Goal: Information Seeking & Learning: Learn about a topic

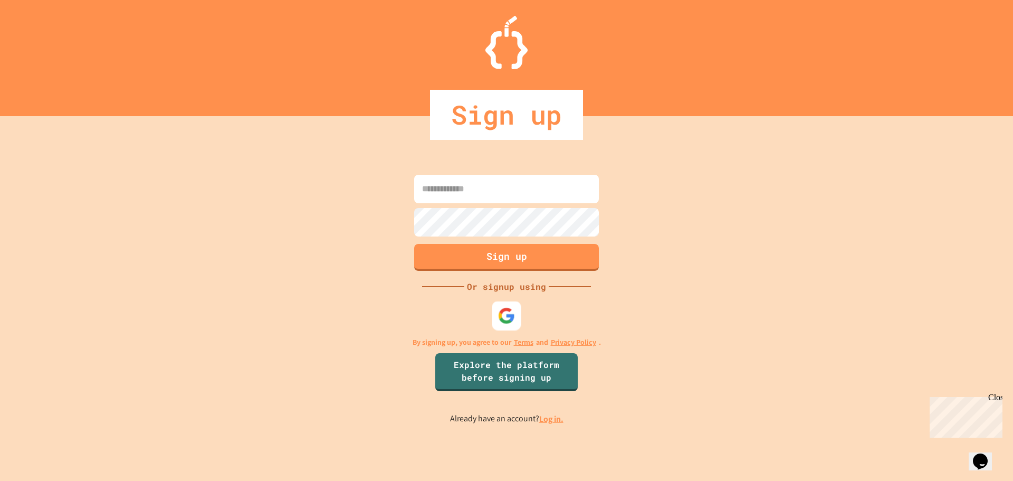
click at [505, 310] on img at bounding box center [506, 315] width 17 height 17
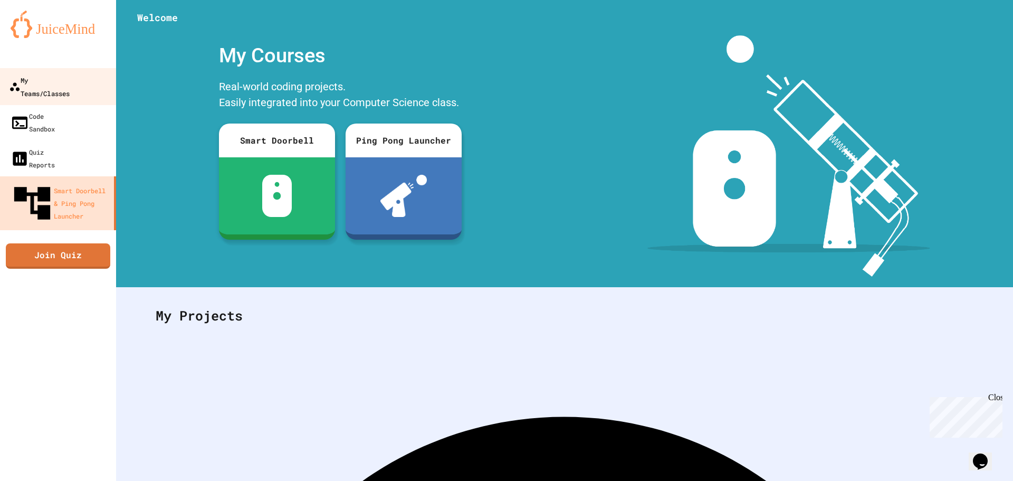
click at [47, 87] on link "My Teams/Classes" at bounding box center [58, 86] width 120 height 37
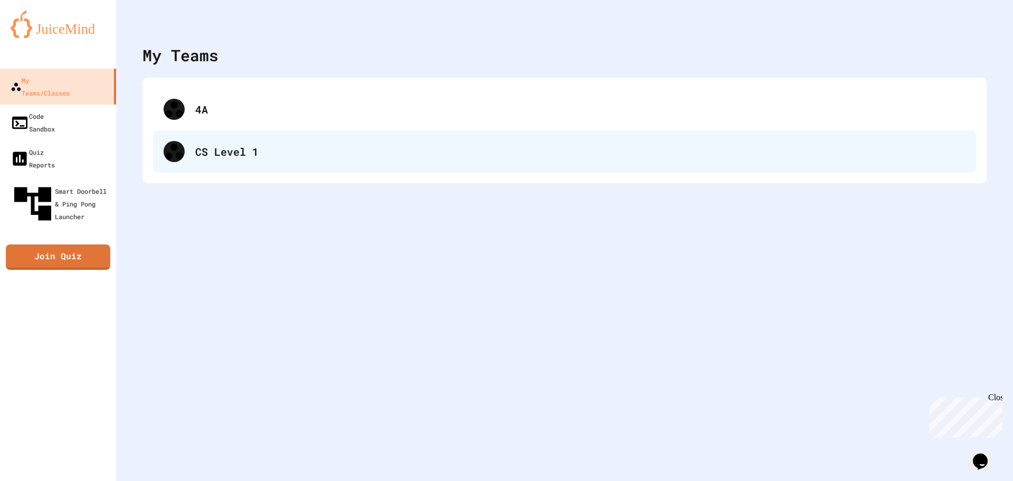
click at [232, 159] on div "CS Level 1" at bounding box center [580, 152] width 770 height 16
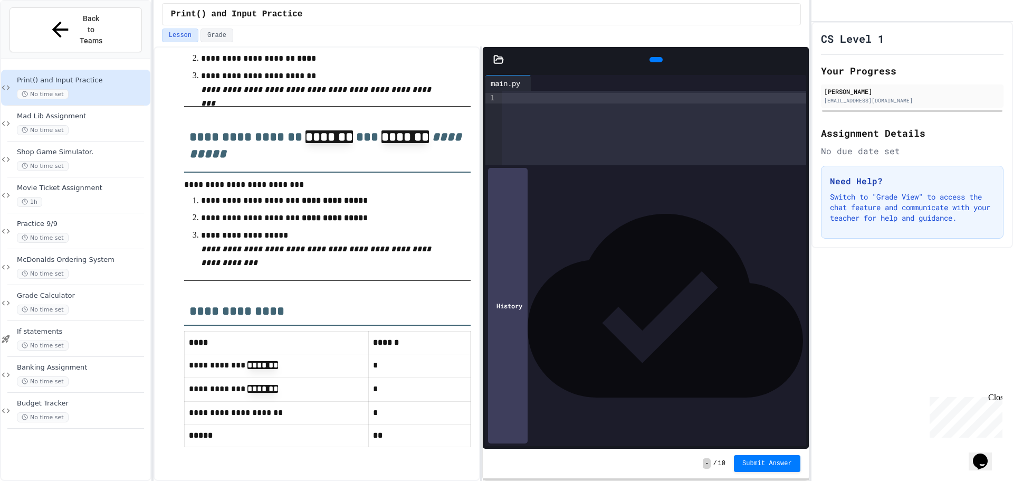
scroll to position [686, 0]
click at [520, 101] on div at bounding box center [654, 98] width 304 height 11
click at [287, 138] on h2 "**********" at bounding box center [327, 144] width 287 height 58
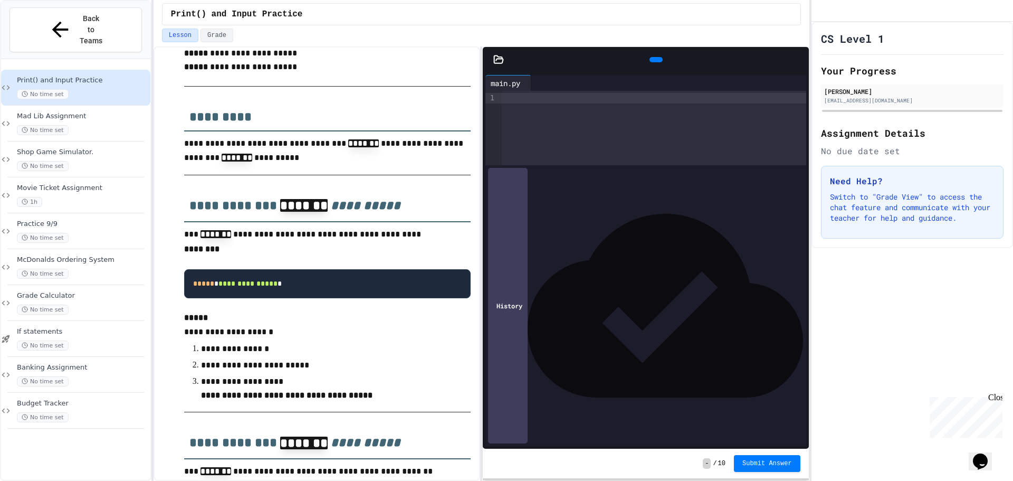
scroll to position [106, 0]
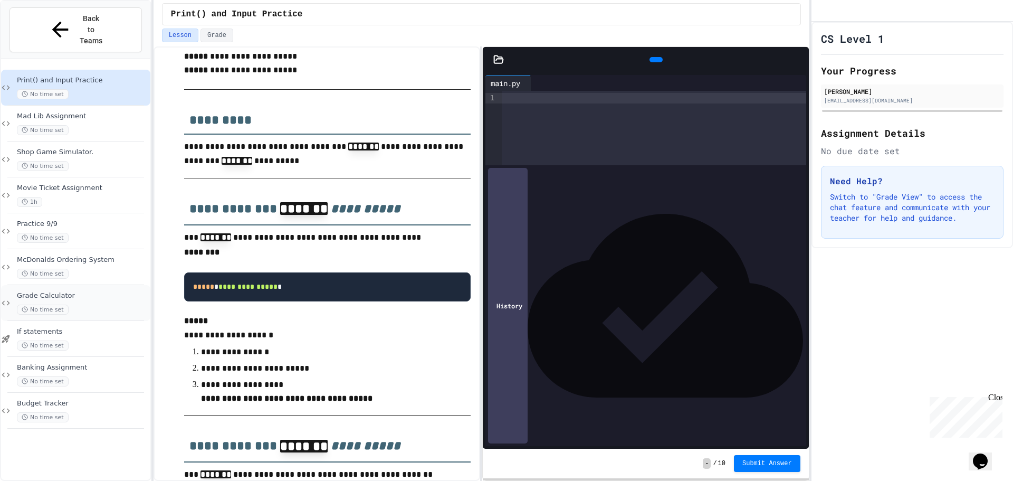
drag, startPoint x: 339, startPoint y: 152, endPoint x: 141, endPoint y: 283, distance: 237.5
click at [141, 304] on div "No time set" at bounding box center [82, 309] width 131 height 10
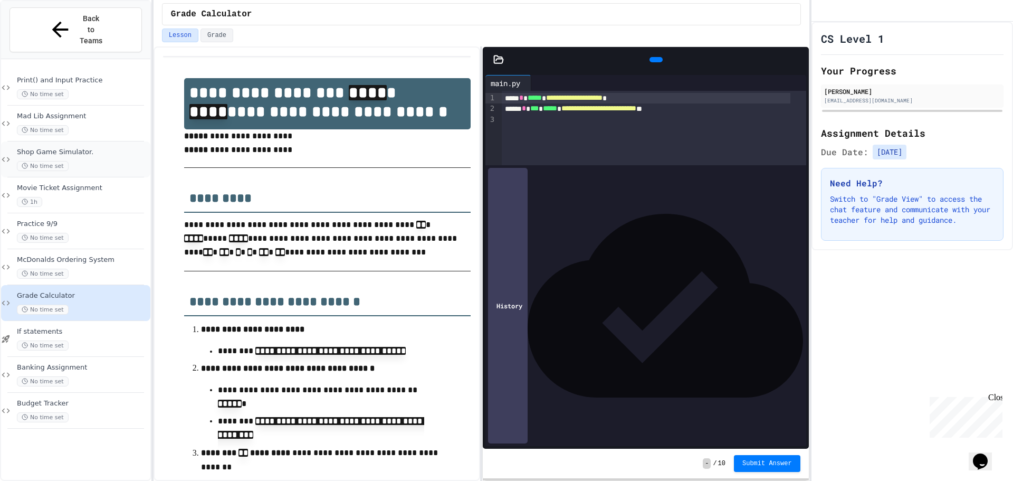
click at [92, 148] on div "Shop Game Simulator. No time set" at bounding box center [82, 159] width 131 height 23
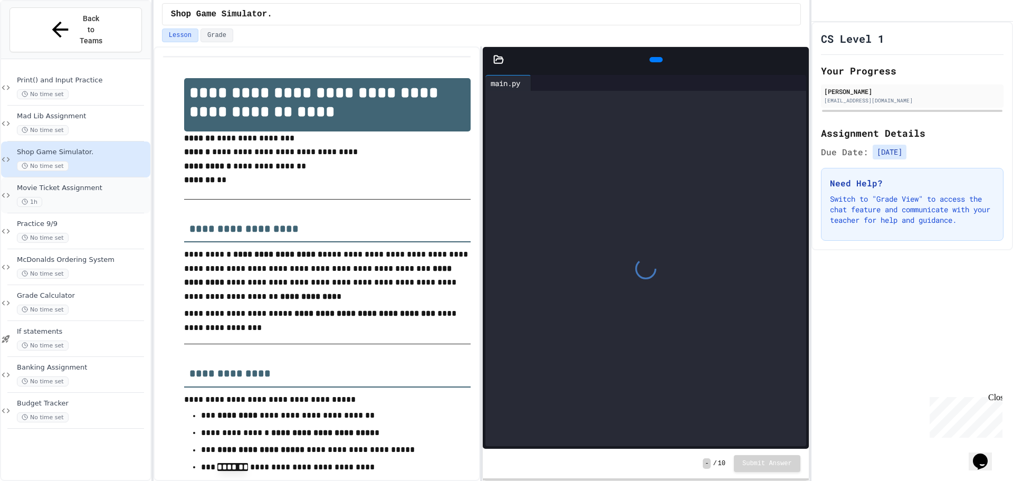
click at [110, 184] on div "Movie Ticket Assignment 1h" at bounding box center [82, 195] width 131 height 23
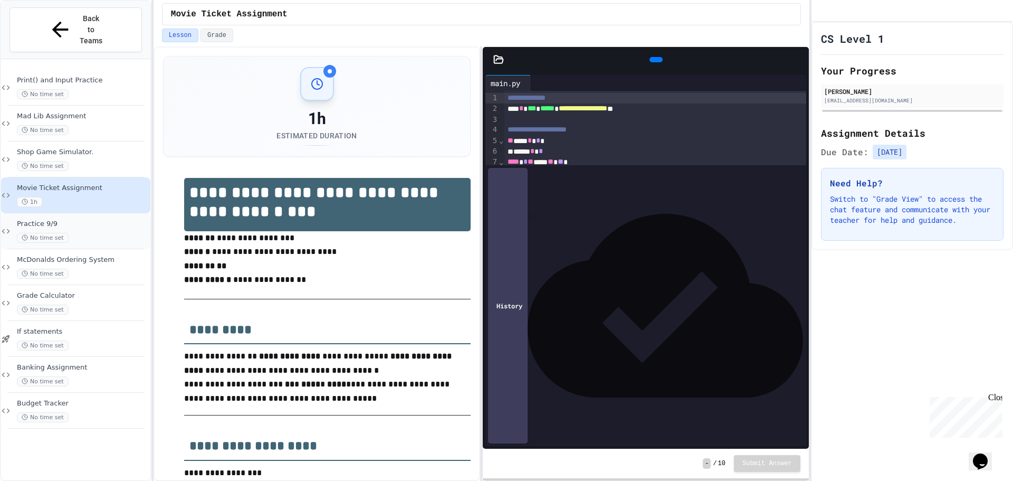
click at [106, 233] on div "No time set" at bounding box center [82, 238] width 131 height 10
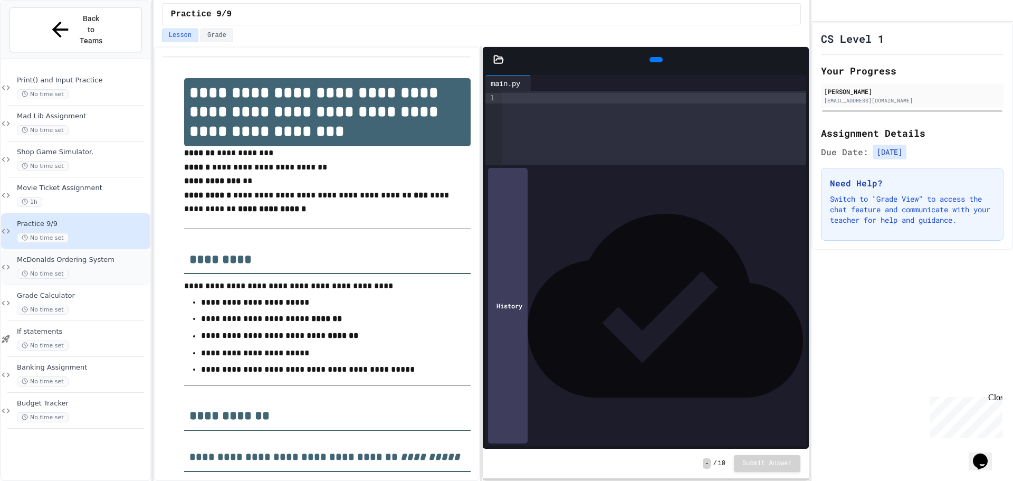
click at [103, 259] on div "McDonalds Ordering System No time set" at bounding box center [75, 267] width 149 height 36
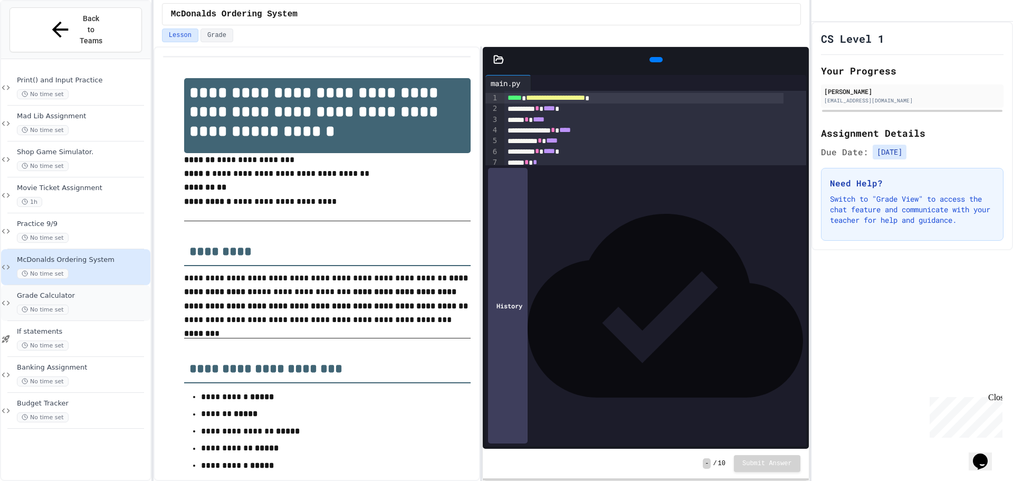
click at [73, 291] on span "Grade Calculator" at bounding box center [82, 295] width 131 height 9
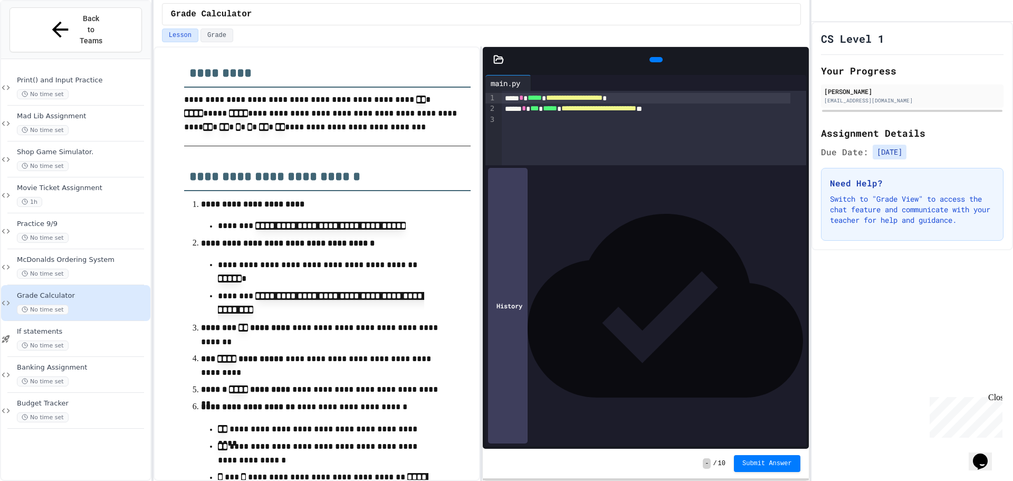
scroll to position [211, 0]
